Goal: Task Accomplishment & Management: Manage account settings

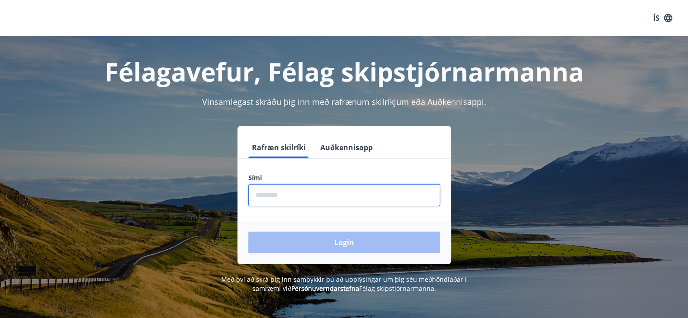
click at [322, 198] on input "phone" at bounding box center [344, 195] width 192 height 22
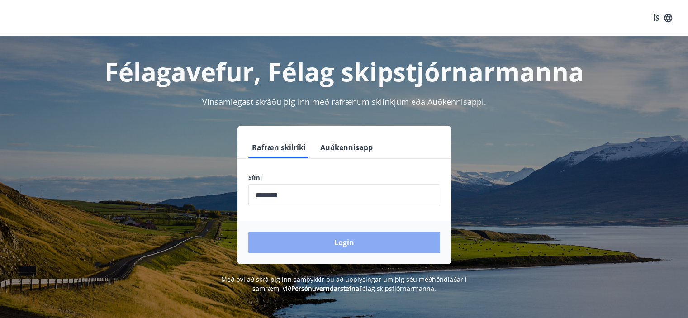
click at [338, 240] on button "Login" at bounding box center [344, 243] width 192 height 22
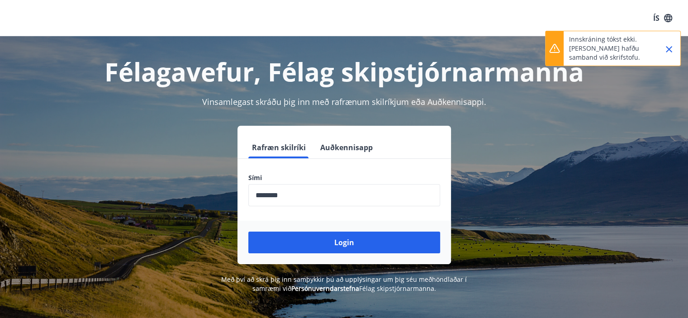
click at [325, 195] on input "phone" at bounding box center [344, 195] width 192 height 22
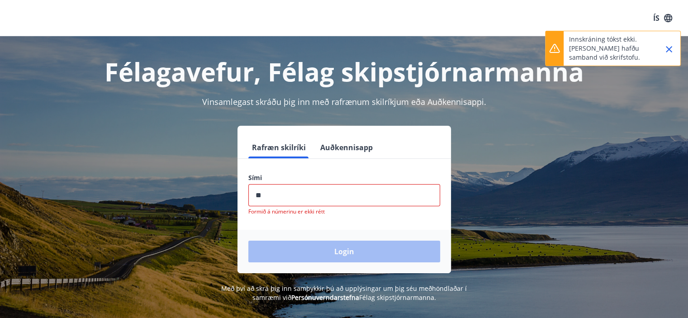
type input "*"
type input "********"
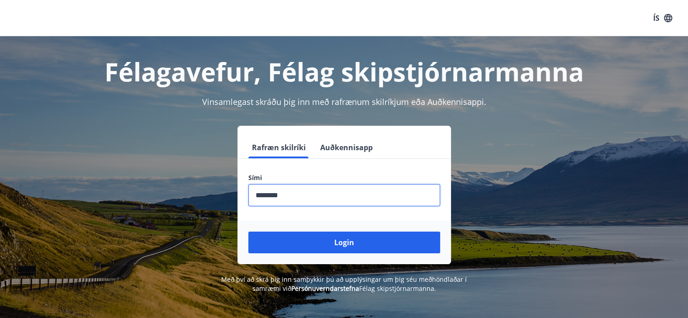
click at [248, 232] on button "Login" at bounding box center [344, 243] width 192 height 22
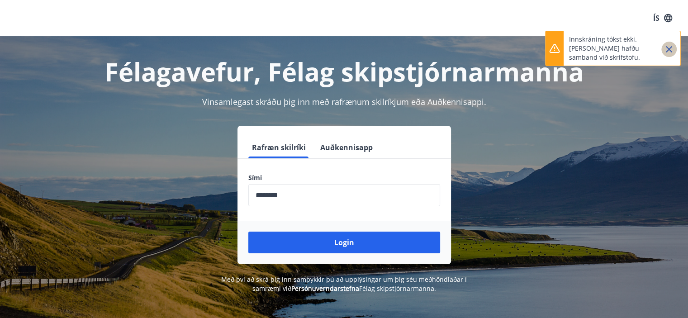
click at [667, 50] on icon "Close" at bounding box center [669, 49] width 11 height 11
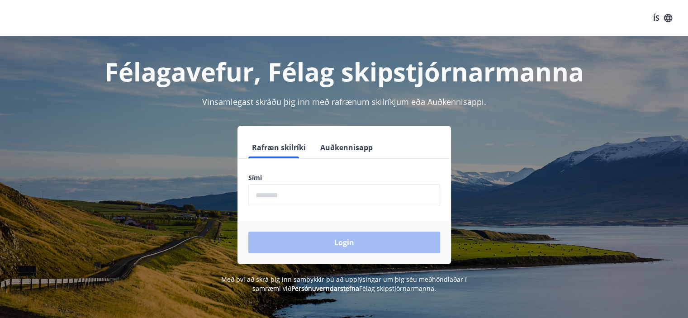
click at [285, 193] on input "phone" at bounding box center [344, 195] width 192 height 22
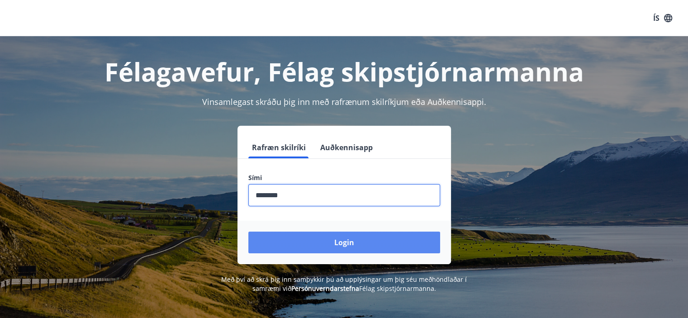
click at [337, 241] on button "Login" at bounding box center [344, 243] width 192 height 22
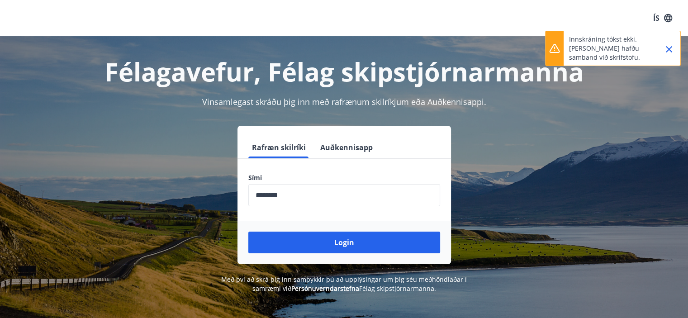
click at [673, 50] on icon "Close" at bounding box center [669, 49] width 11 height 11
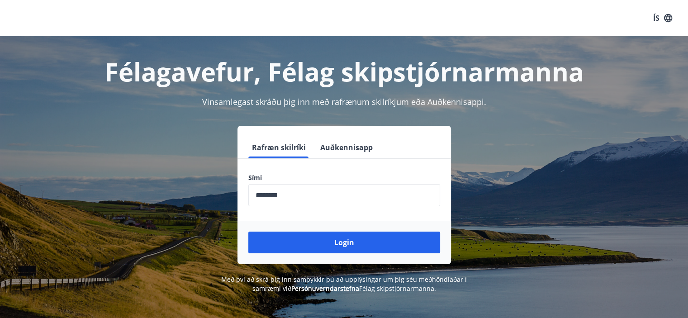
click at [309, 194] on input "phone" at bounding box center [344, 195] width 192 height 22
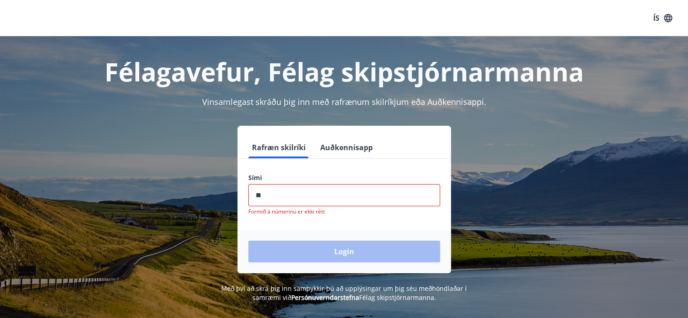
type input "*"
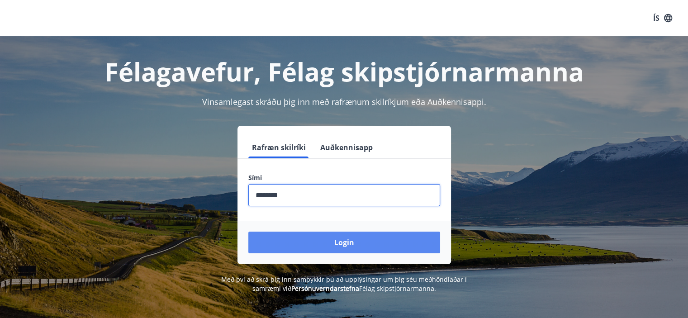
click at [358, 242] on button "Login" at bounding box center [344, 243] width 192 height 22
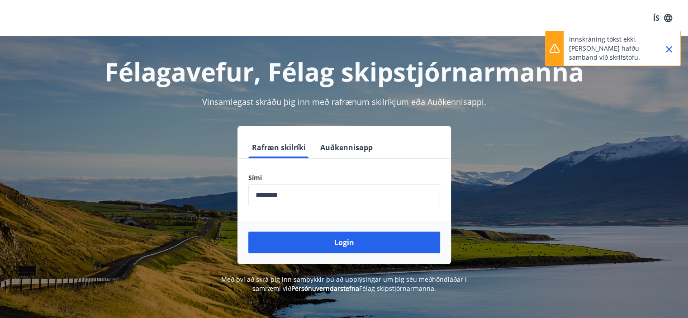
click at [665, 47] on icon "Close" at bounding box center [669, 49] width 11 height 11
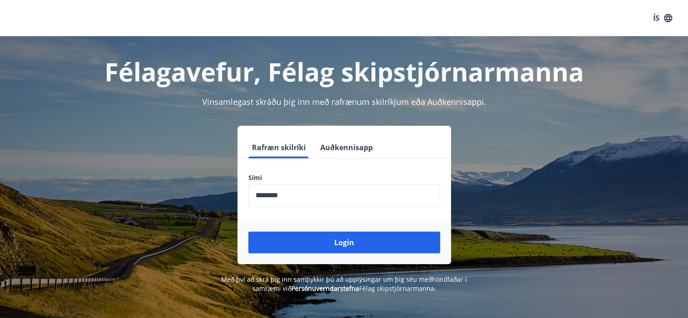
click at [307, 204] on input "phone" at bounding box center [344, 195] width 192 height 22
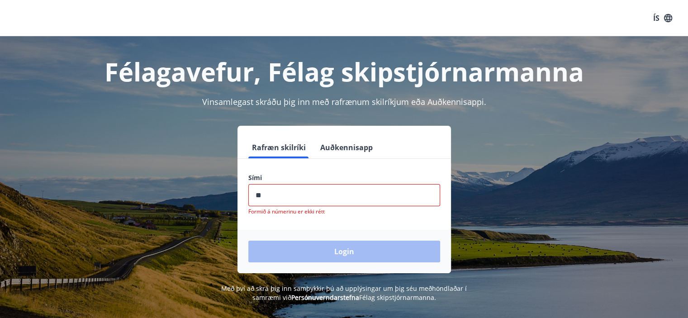
type input "*"
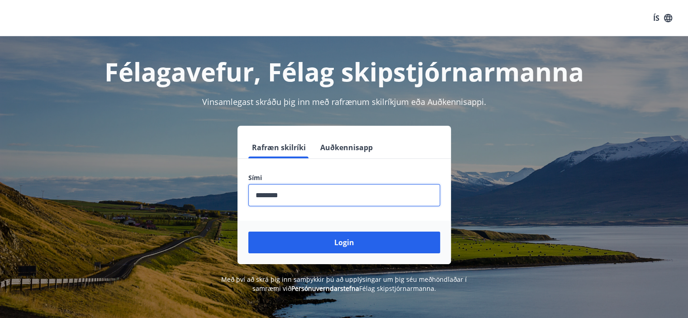
type input "********"
click at [248, 232] on button "Login" at bounding box center [344, 243] width 192 height 22
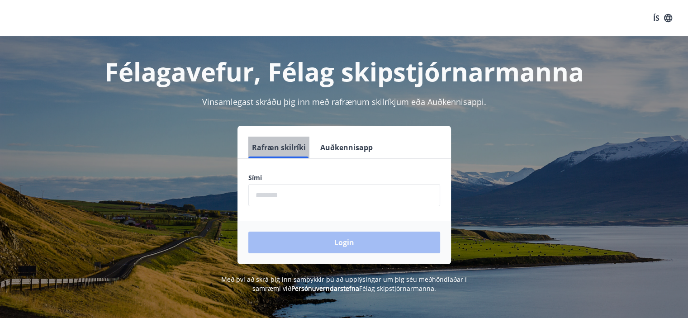
click at [278, 147] on button "Rafræn skilríki" at bounding box center [278, 148] width 61 height 22
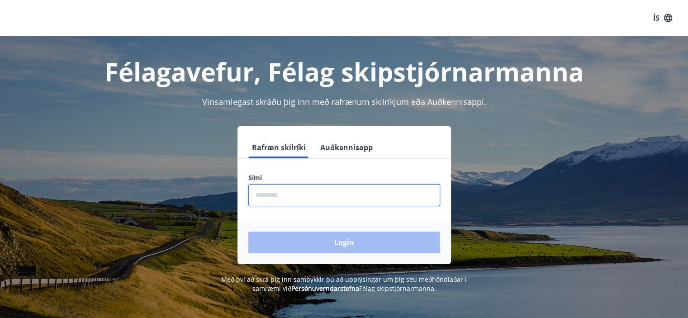
click at [276, 193] on input "phone" at bounding box center [344, 195] width 192 height 22
click at [280, 143] on button "Rafræn skilríki" at bounding box center [278, 148] width 61 height 22
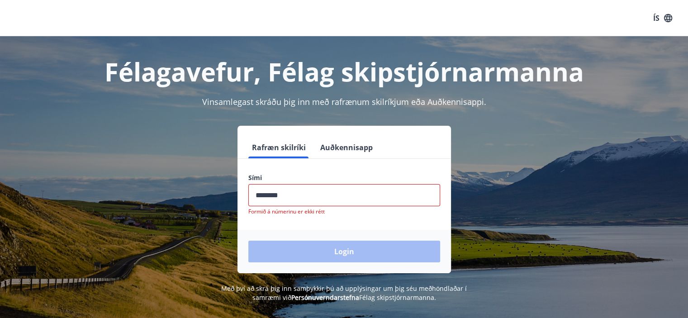
click at [301, 200] on input "phone" at bounding box center [344, 195] width 192 height 22
type input "*"
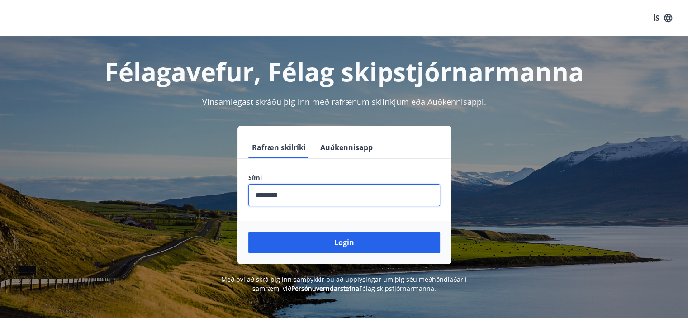
type input "********"
click at [248, 232] on button "Login" at bounding box center [344, 243] width 192 height 22
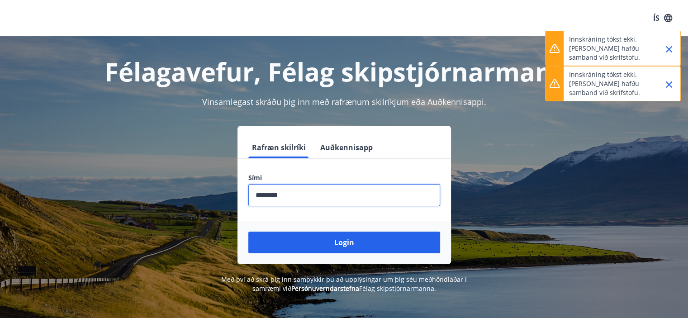
click at [670, 48] on icon "Close" at bounding box center [669, 49] width 11 height 11
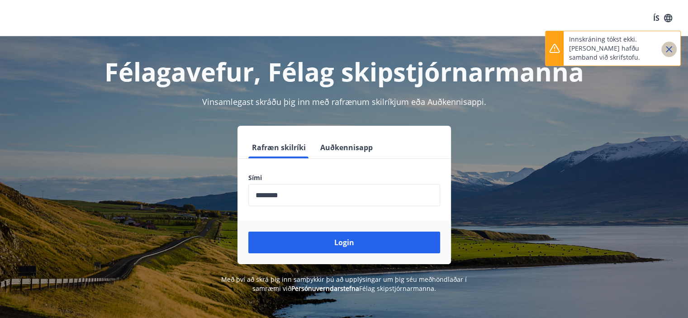
click at [669, 48] on icon "Close" at bounding box center [669, 49] width 11 height 11
